Goal: Participate in discussion: Engage in conversation with other users on a specific topic

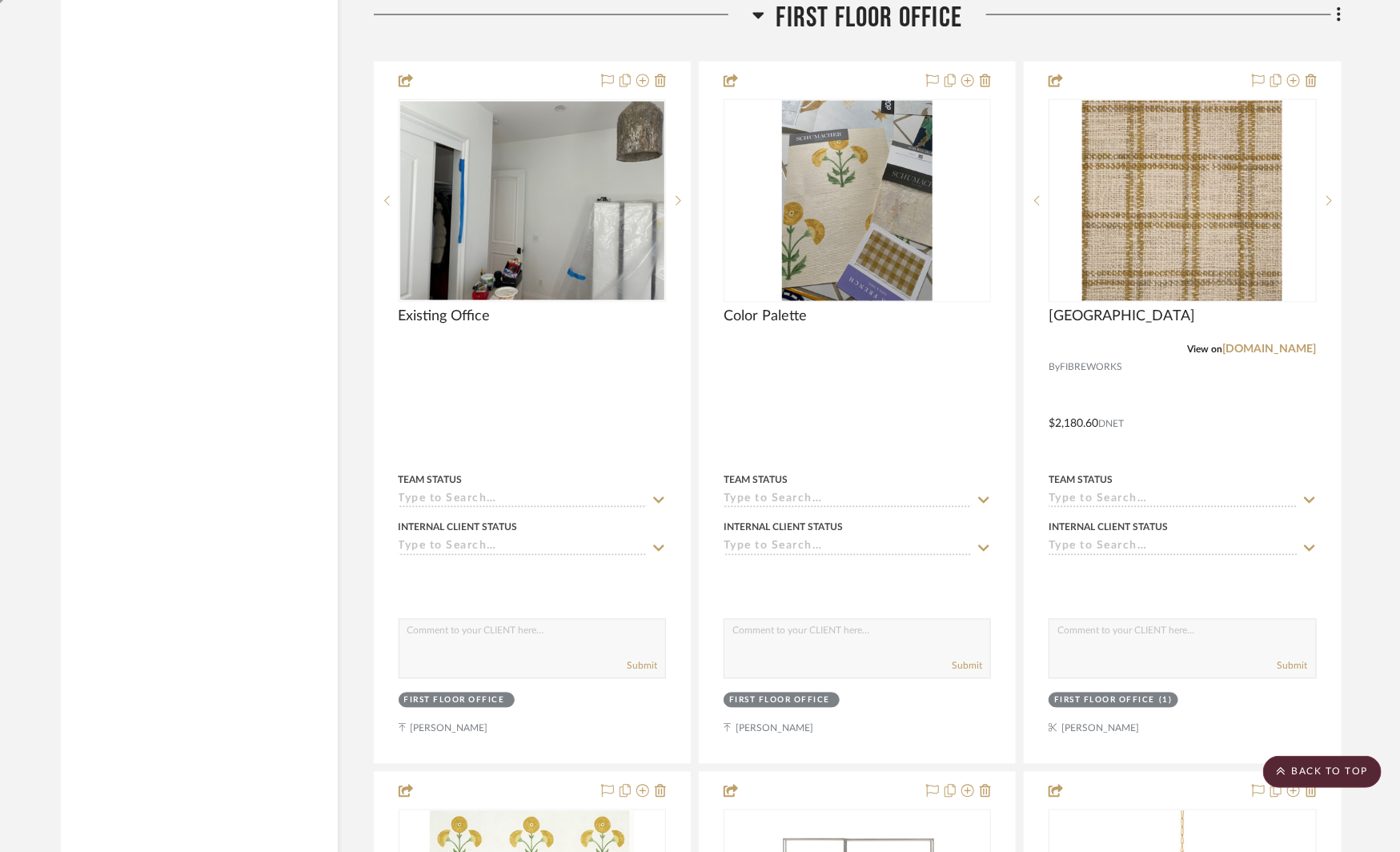
scroll to position [4452, 0]
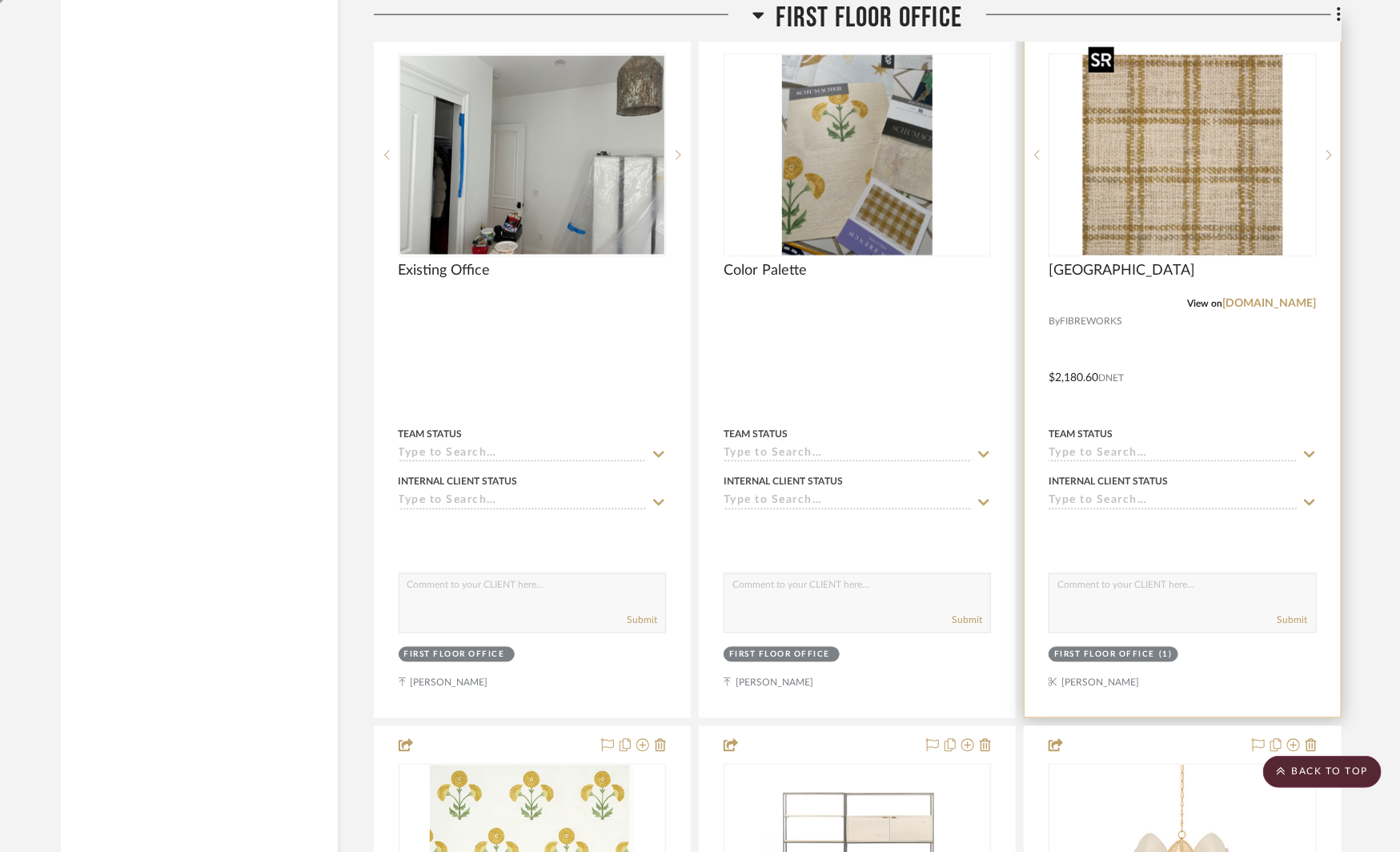
click at [1160, 130] on img "0" at bounding box center [1182, 155] width 200 height 200
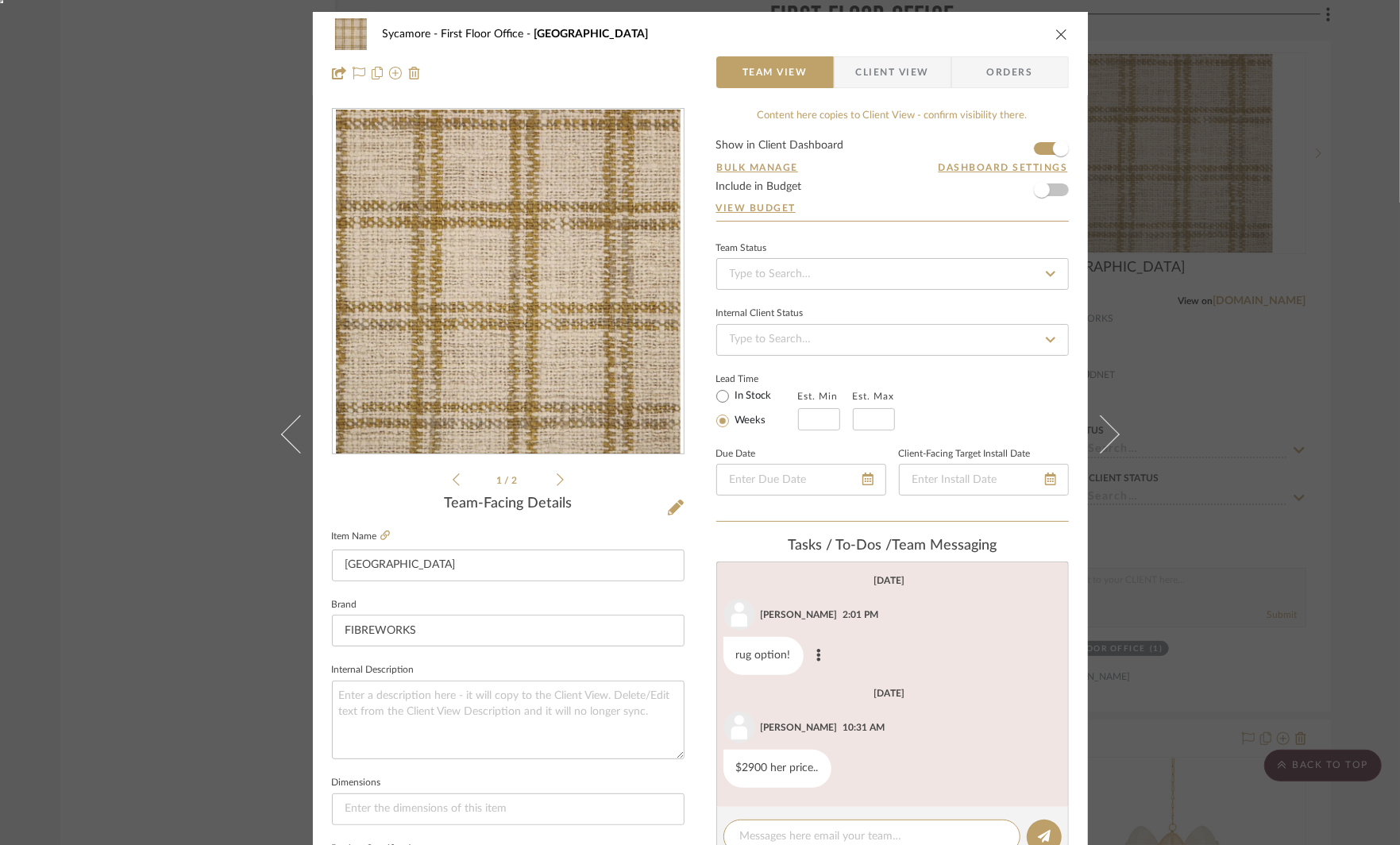
scroll to position [112, 0]
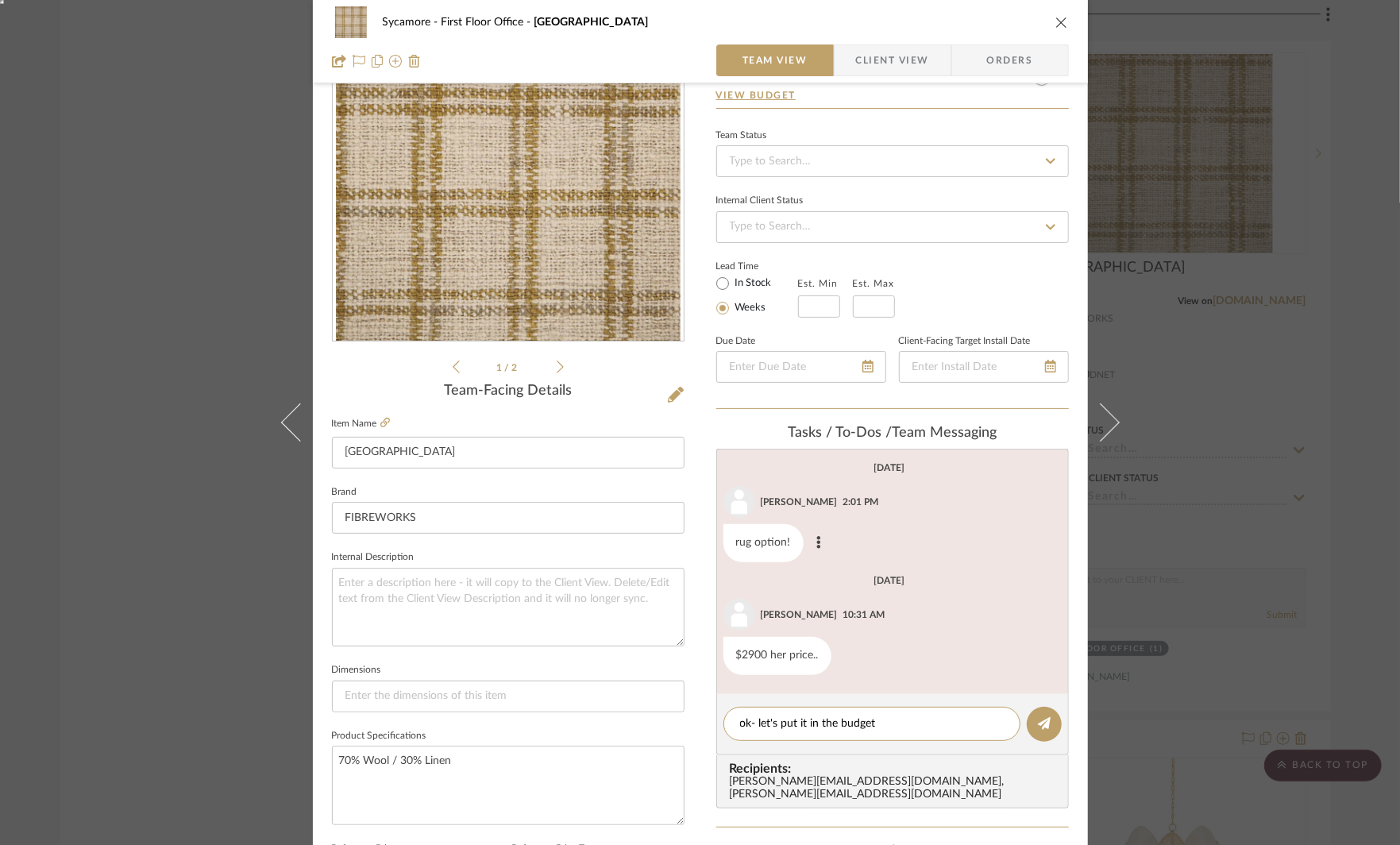
type textarea "ok- let's put it in the budget"
